Goal: Task Accomplishment & Management: Use online tool/utility

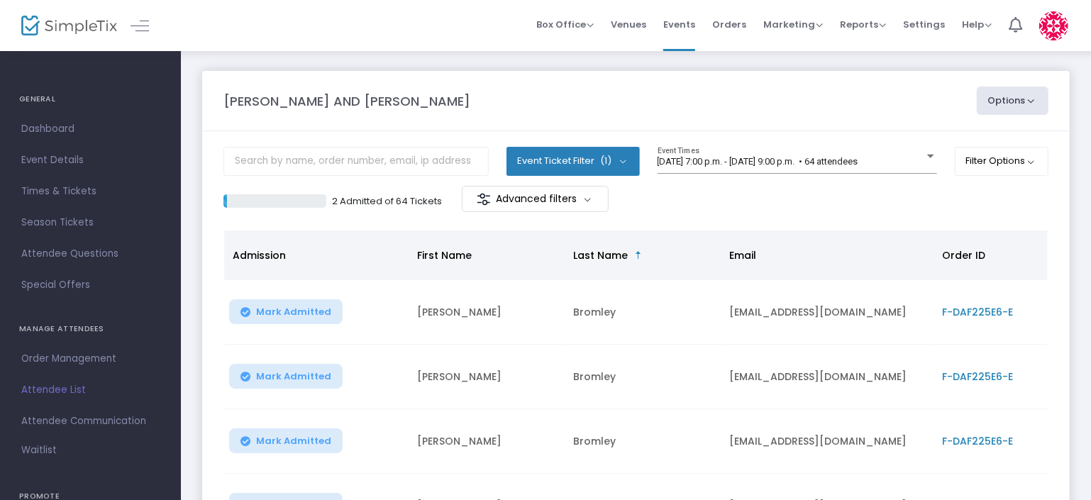
click at [280, 138] on m-panel-content "Event Ticket Filter (1) Select All [PERSON_NAME] AND [PERSON_NAME] [DATE] 7:00 …" at bounding box center [636, 492] width 868 height 722
click at [298, 172] on input "text" at bounding box center [356, 161] width 265 height 29
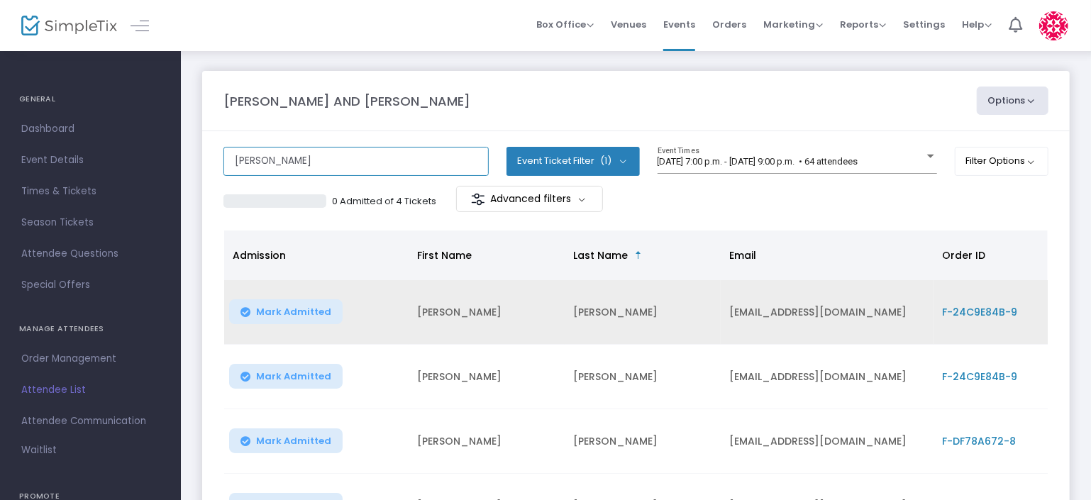
scroll to position [181, 0]
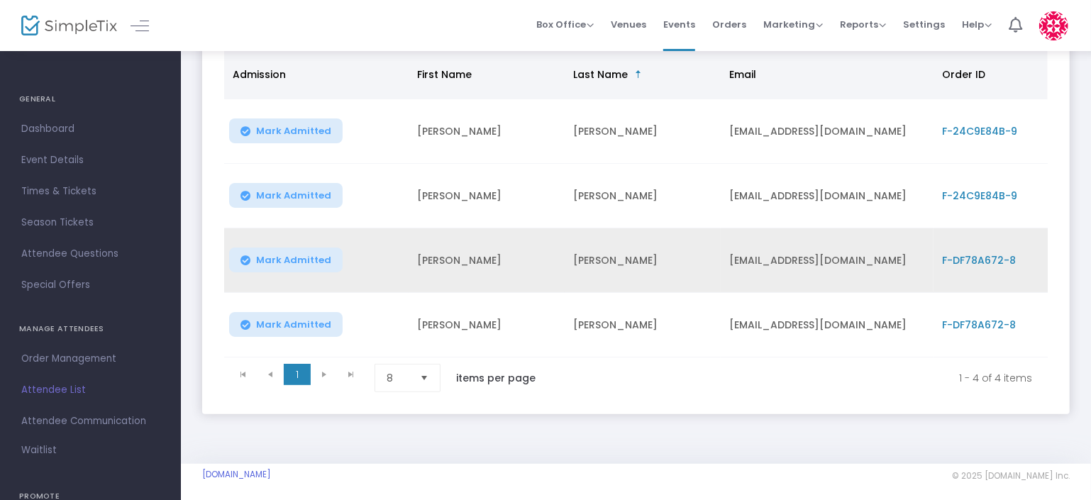
click at [307, 255] on span "Mark Admitted" at bounding box center [293, 260] width 75 height 11
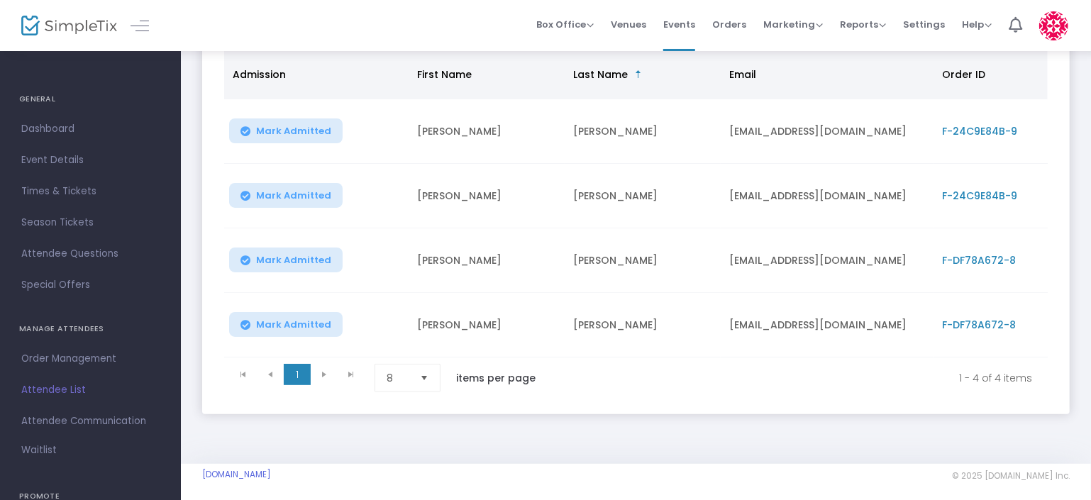
click at [303, 319] on span "Mark Admitted" at bounding box center [293, 324] width 75 height 11
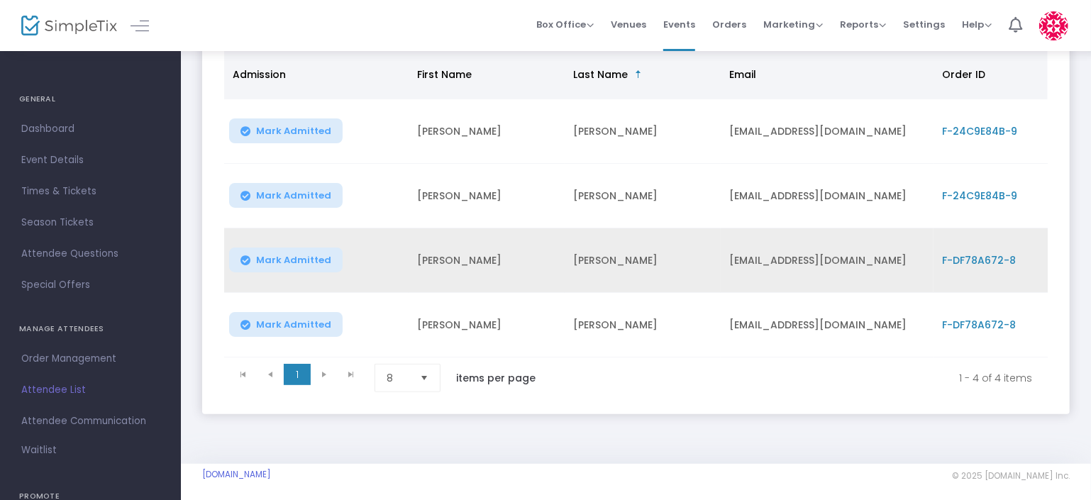
click at [299, 255] on span "Mark Admitted" at bounding box center [293, 260] width 75 height 11
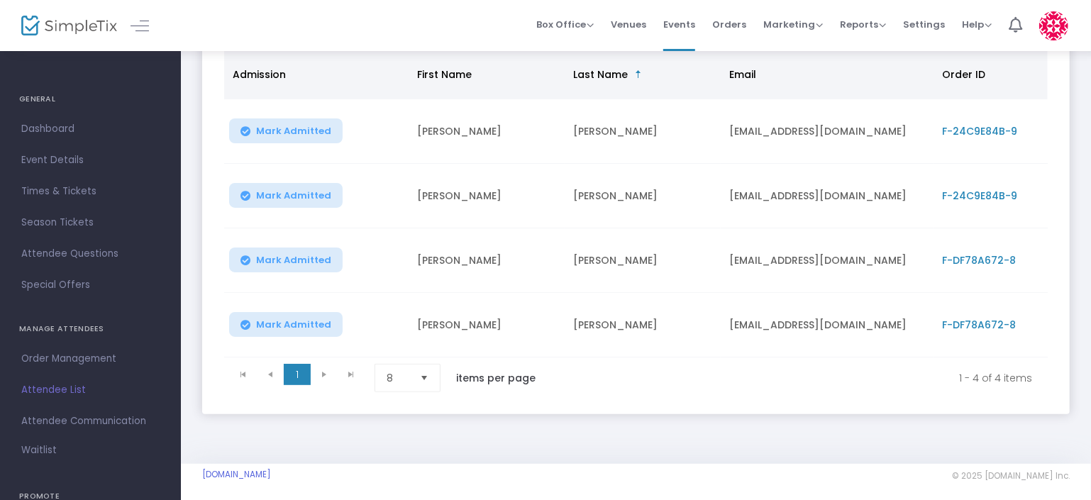
click at [298, 319] on span "Mark Admitted" at bounding box center [293, 324] width 75 height 11
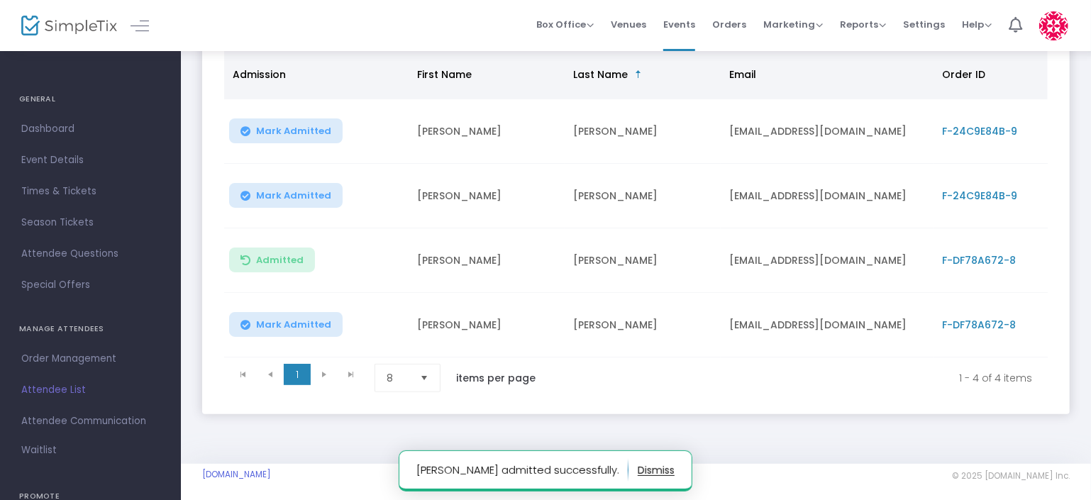
click at [298, 319] on span "Mark Admitted" at bounding box center [293, 324] width 75 height 11
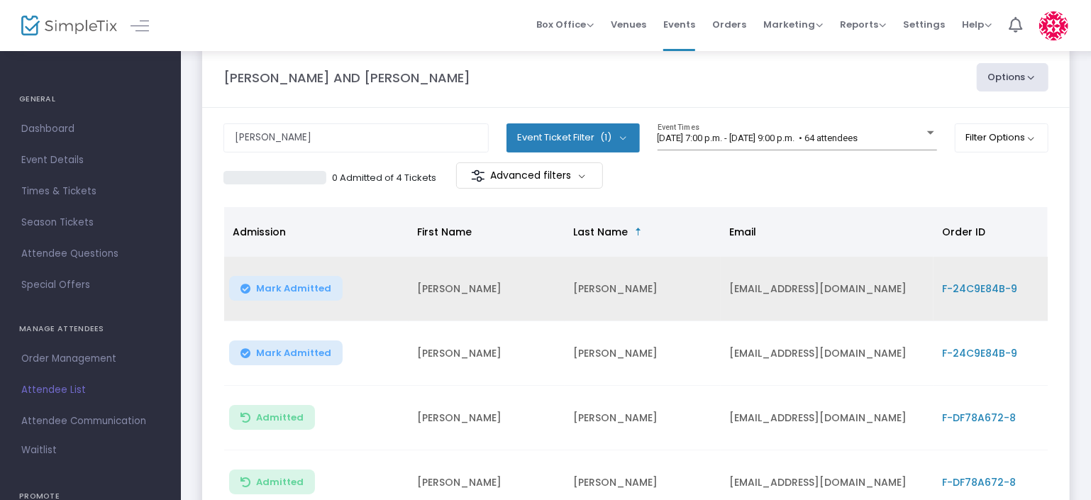
scroll to position [0, 0]
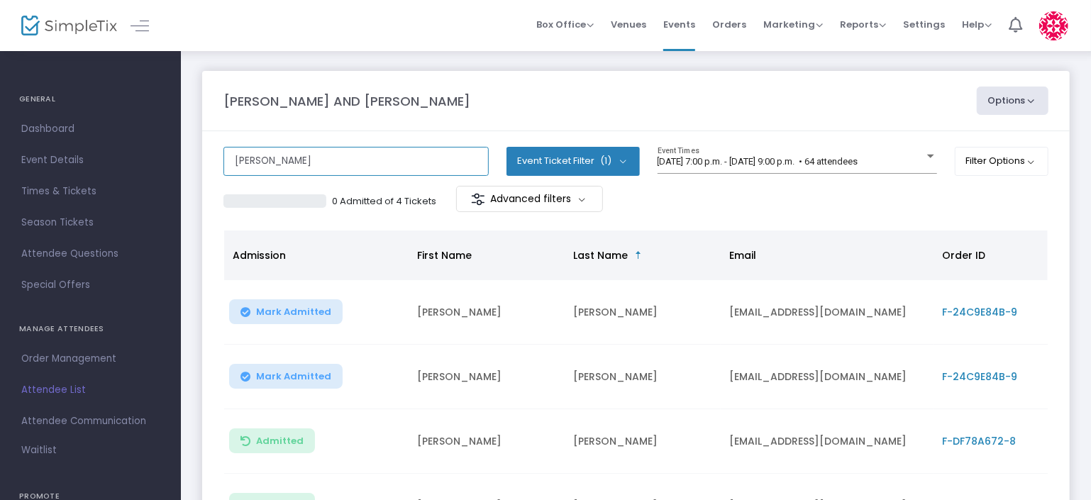
click at [297, 150] on input "[PERSON_NAME]" at bounding box center [356, 161] width 265 height 29
type input "k"
type input "welsh"
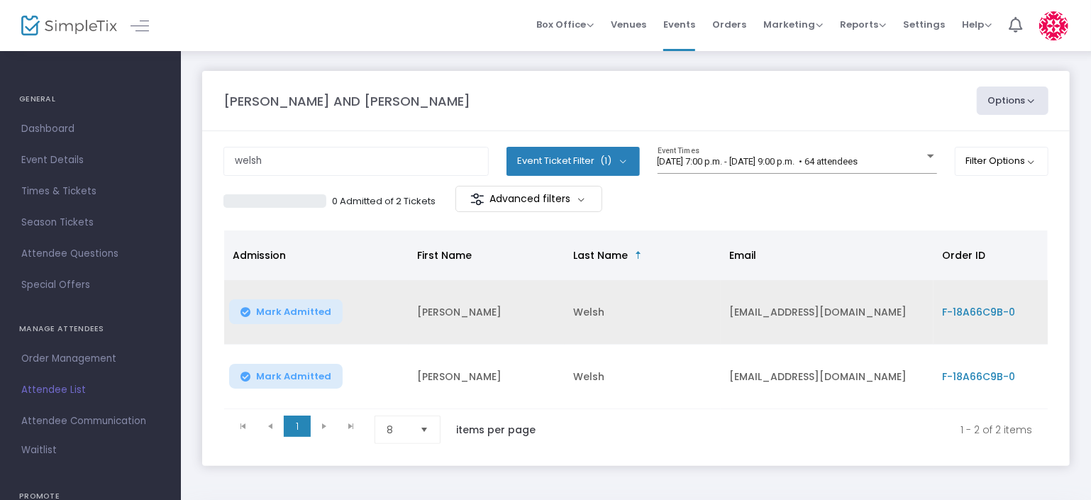
click at [405, 328] on td "Mark Admitted" at bounding box center [316, 312] width 184 height 65
click at [279, 284] on td "Mark Admitted" at bounding box center [316, 312] width 184 height 65
click at [298, 309] on span "Mark Admitted" at bounding box center [293, 312] width 75 height 11
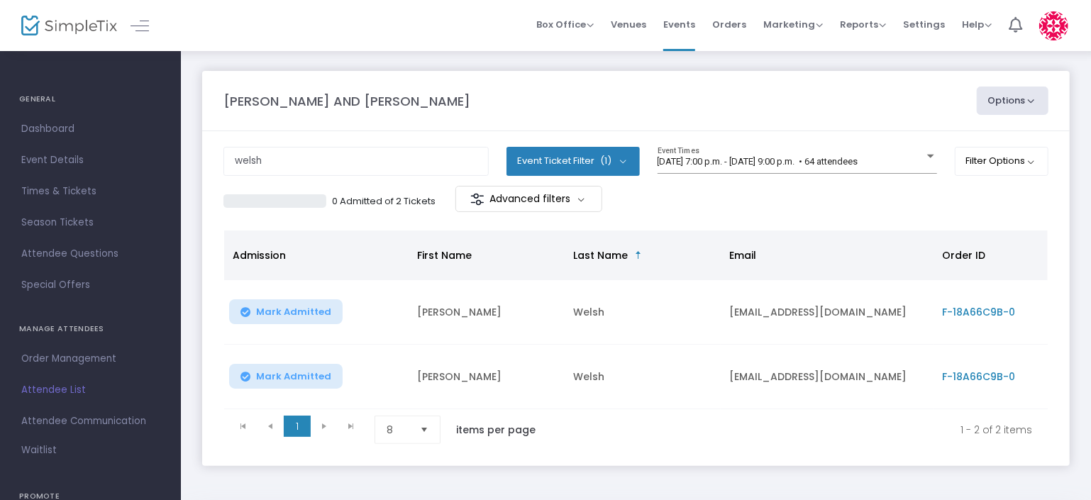
click at [304, 373] on span "Mark Admitted" at bounding box center [293, 376] width 75 height 11
